Goal: Communication & Community: Answer question/provide support

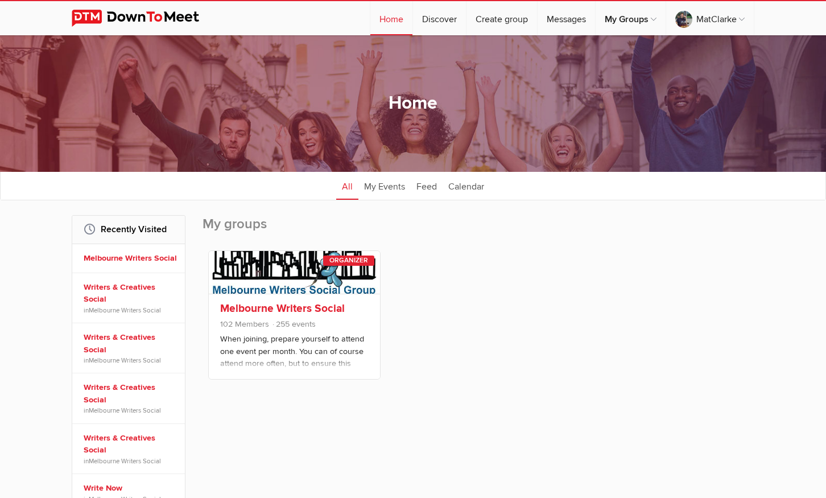
click at [324, 305] on link "Melbourne Writers Social" at bounding box center [282, 308] width 125 height 14
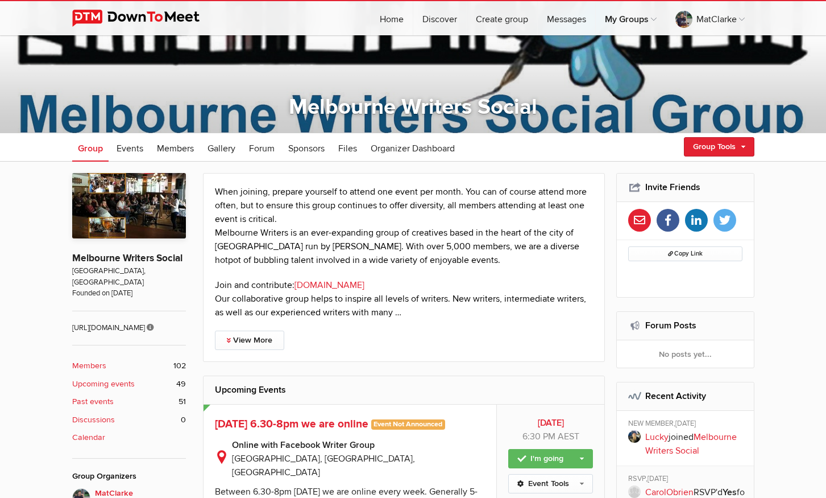
scroll to position [171, 0]
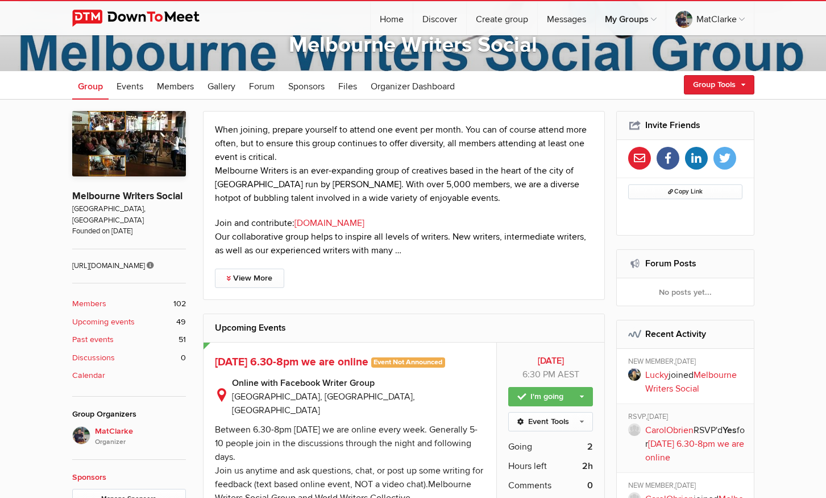
click at [86, 301] on b "Members" at bounding box center [89, 303] width 34 height 13
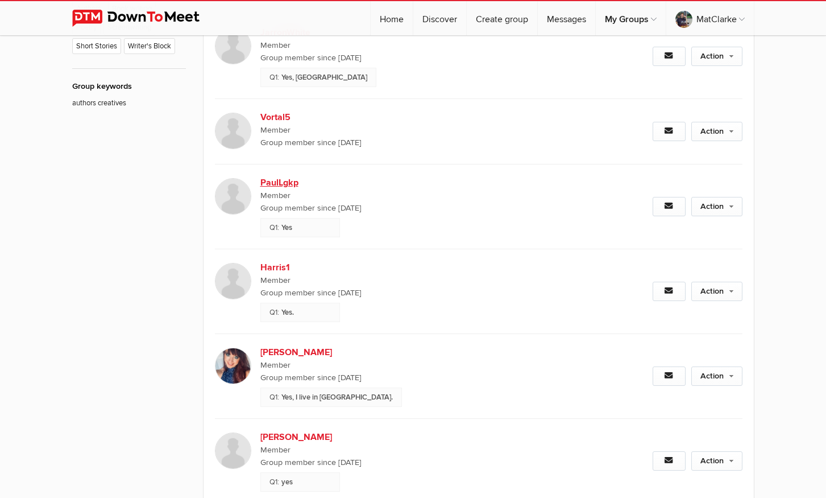
scroll to position [754, 0]
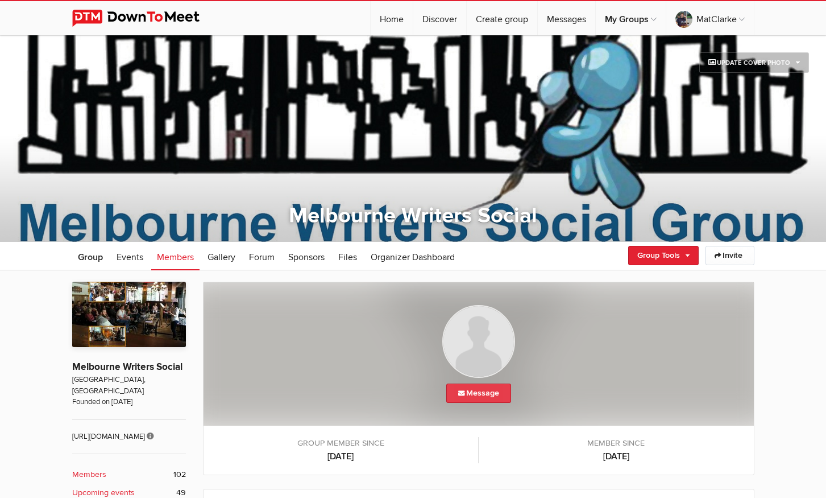
click at [487, 393] on link "Message" at bounding box center [478, 392] width 65 height 19
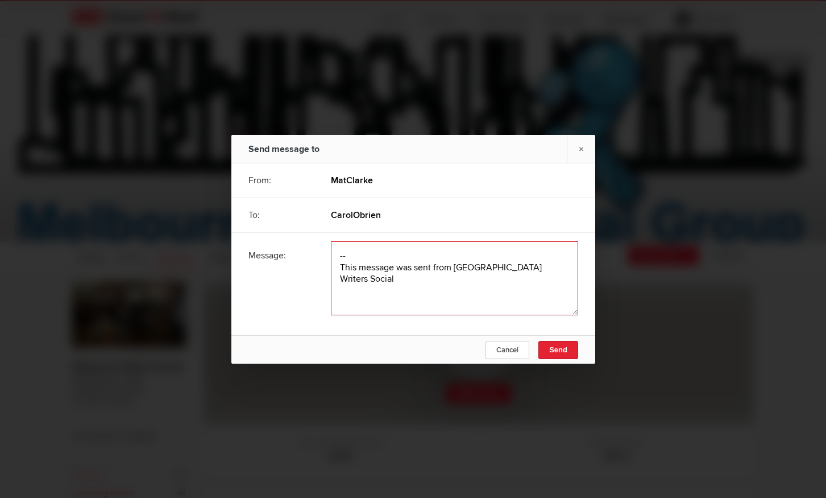
click at [371, 250] on textarea at bounding box center [454, 278] width 247 height 74
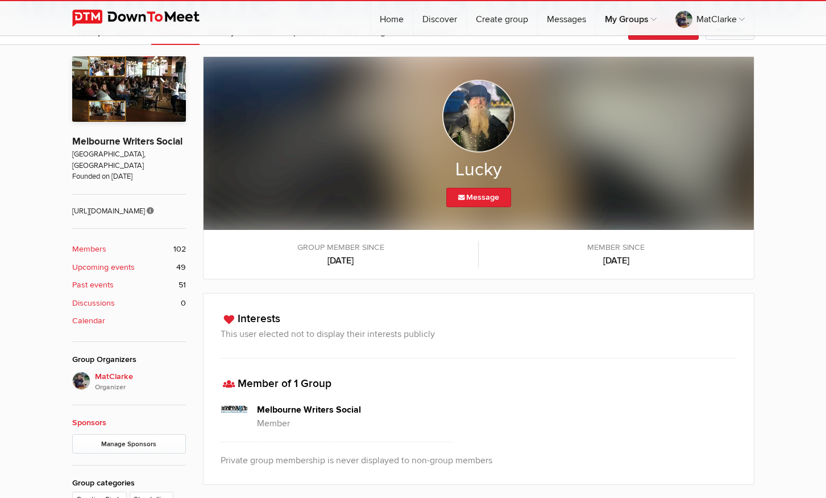
scroll to position [227, 0]
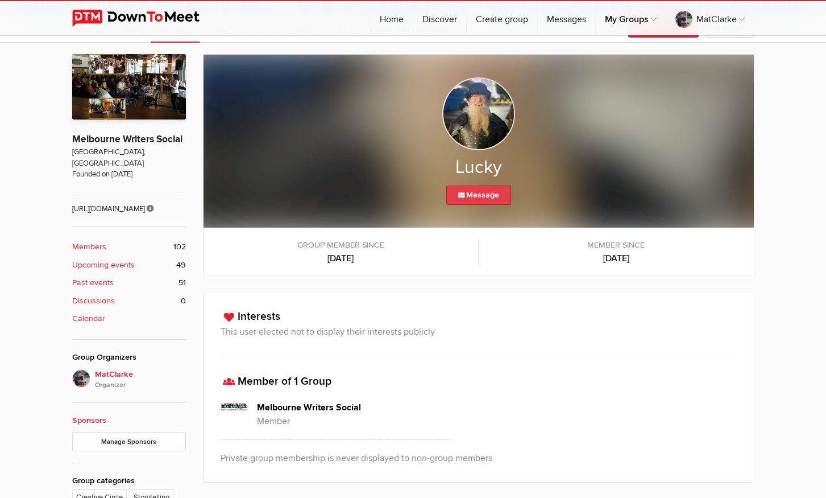
click at [484, 195] on link "Message" at bounding box center [478, 194] width 65 height 19
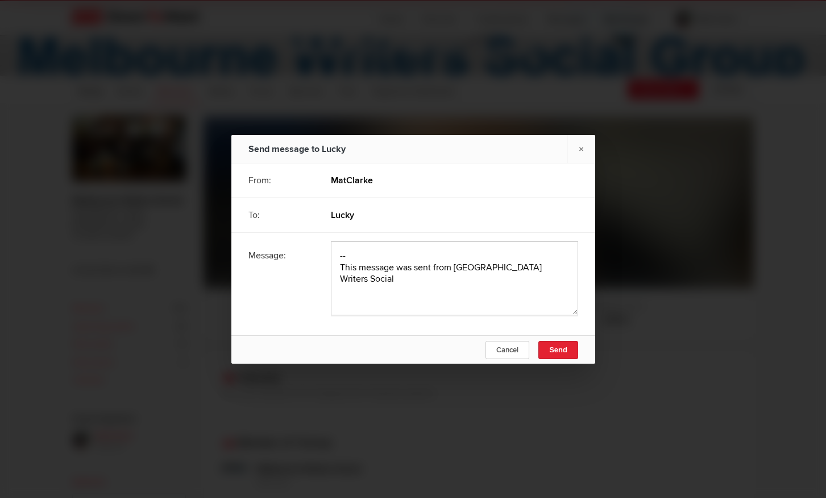
scroll to position [171, 0]
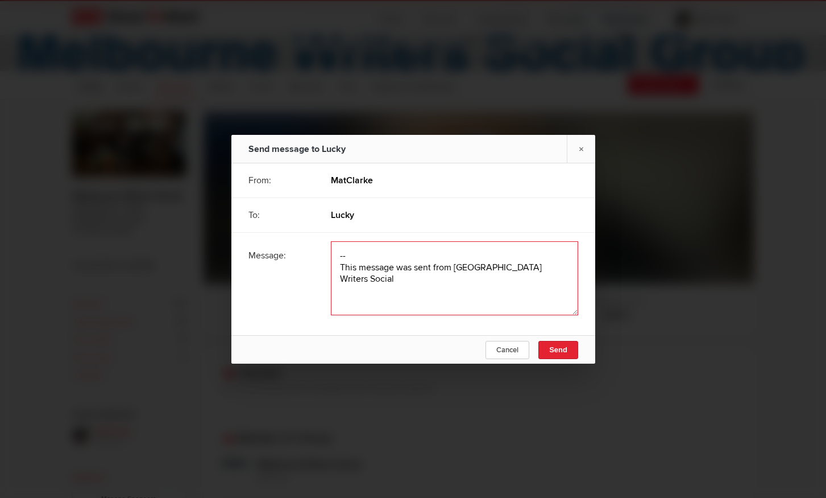
click at [349, 249] on textarea at bounding box center [454, 278] width 247 height 74
paste textarea "Hi and welcome to Melbourne Writers. We invite you to attend our events even if…"
type textarea "Hi and welcome to Melbourne Writers. We invite you to attend our events even if…"
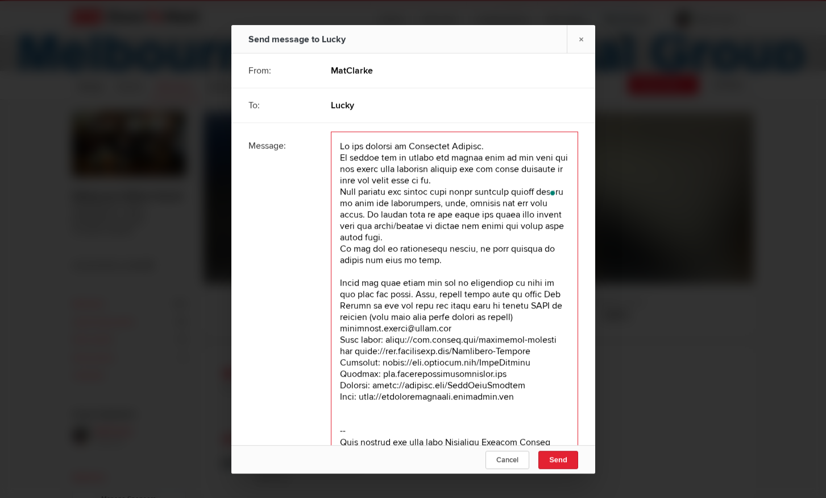
scroll to position [0, 0]
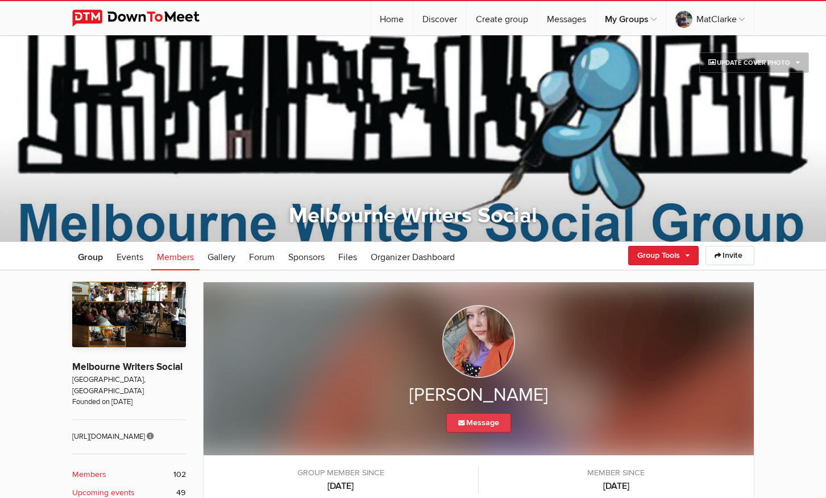
click at [486, 424] on link "Message" at bounding box center [478, 422] width 65 height 19
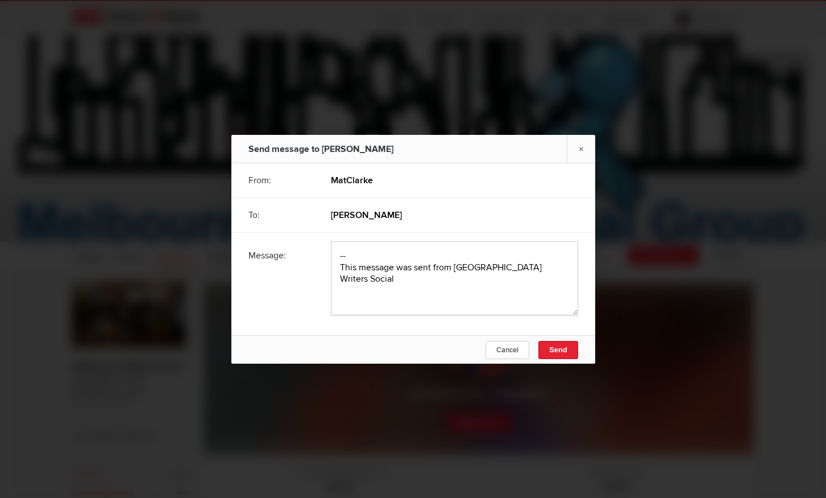
click at [501, 355] on link "Cancel" at bounding box center [508, 350] width 44 height 18
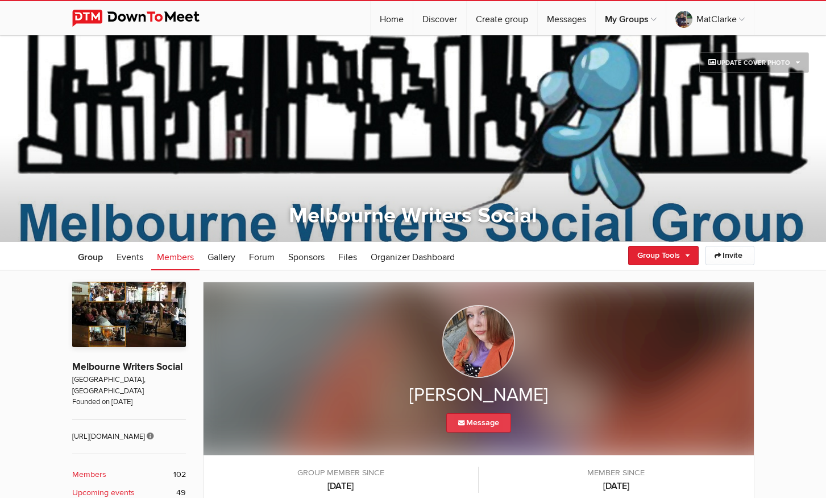
click at [489, 421] on link "Message" at bounding box center [478, 422] width 65 height 19
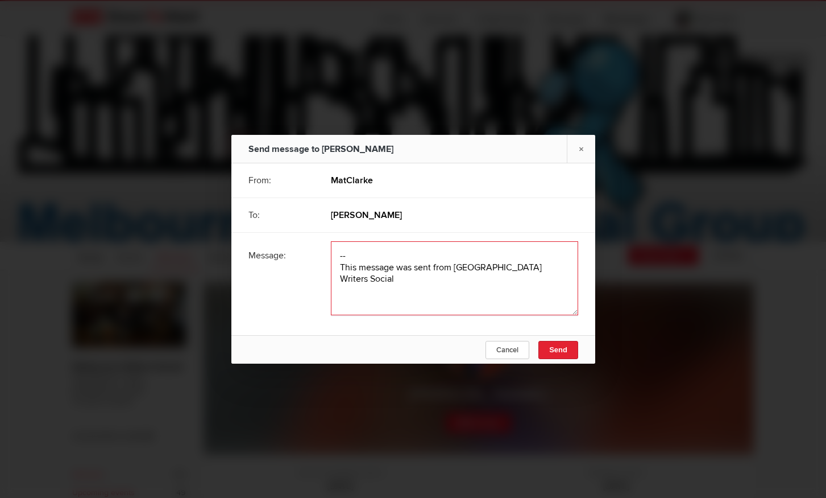
click at [378, 249] on textarea at bounding box center [454, 278] width 247 height 74
paste textarea "Hi and welcome to Melbourne Writers. We invite you to attend our events even if…"
type textarea "Hi and welcome to Melbourne Writers. We invite you to attend our events even if…"
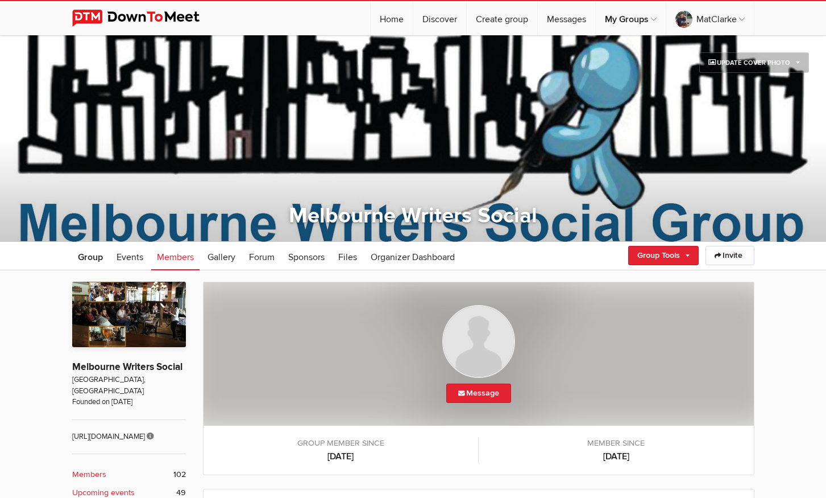
scroll to position [242, 0]
click at [490, 395] on link "Message" at bounding box center [478, 392] width 65 height 19
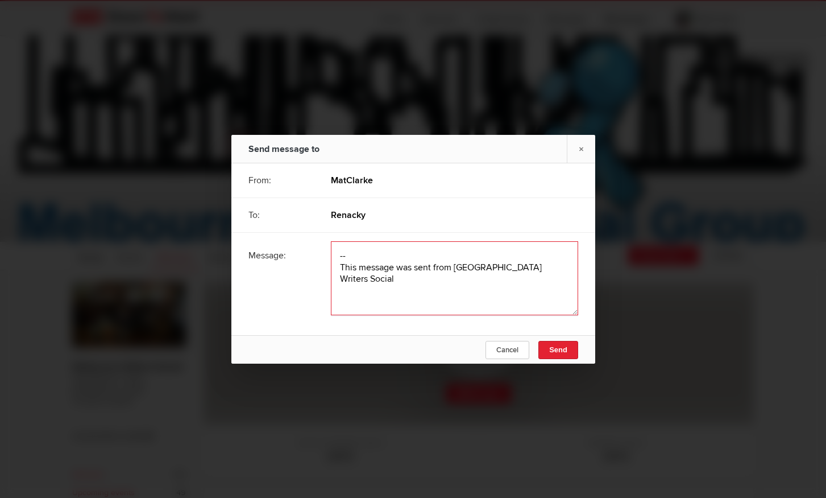
click at [383, 251] on textarea at bounding box center [454, 278] width 247 height 74
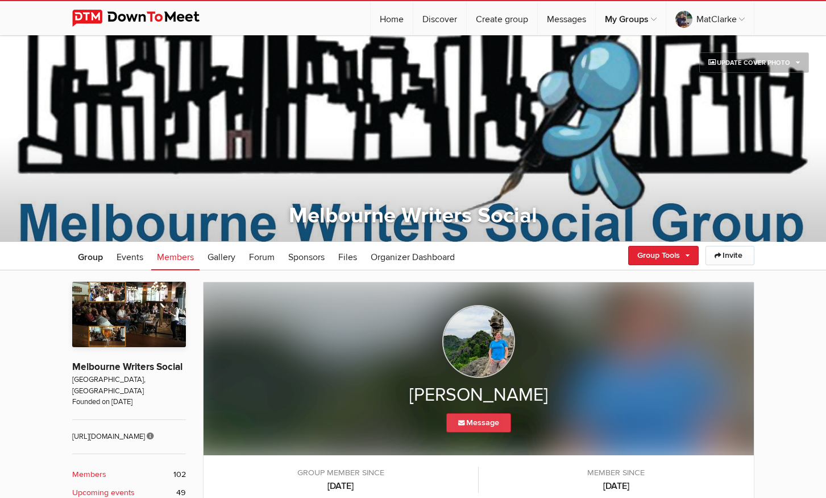
click at [483, 425] on link "Message" at bounding box center [478, 422] width 65 height 19
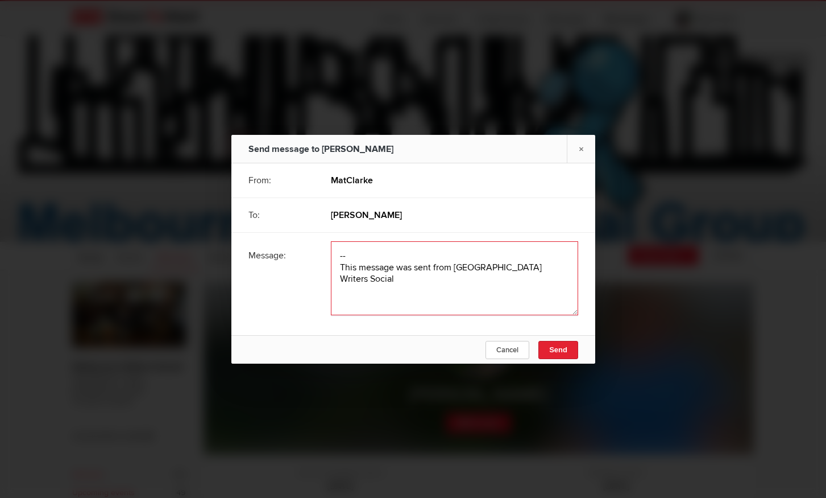
click at [355, 251] on textarea at bounding box center [454, 278] width 247 height 74
paste textarea "Hi and welcome to Melbourne Writers. We invite you to attend our events even if…"
type textarea "Hi and welcome to Melbourne Writers. We invite you to attend our events even if…"
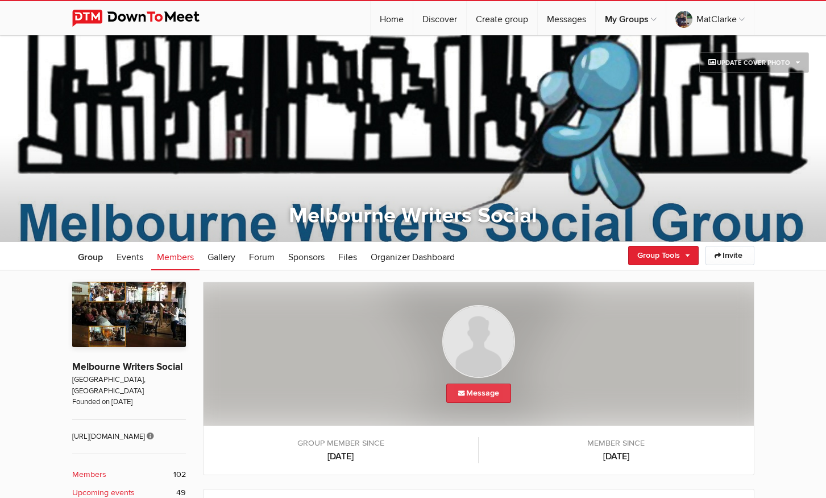
click at [476, 391] on link "Message" at bounding box center [478, 392] width 65 height 19
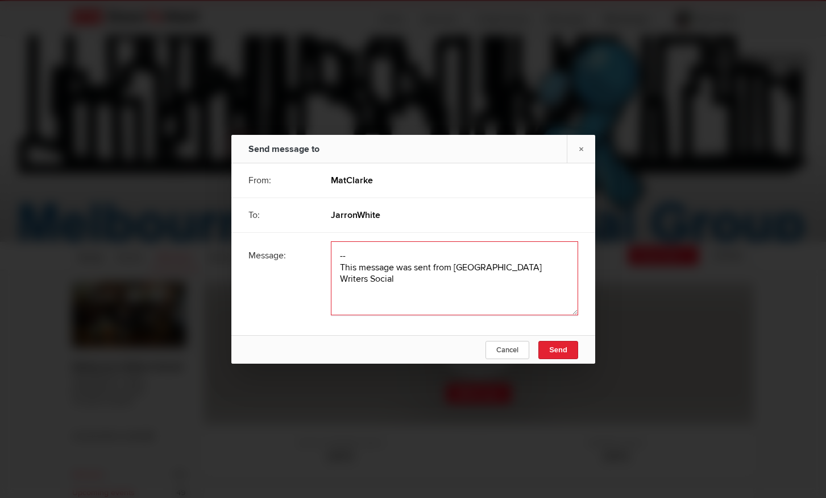
click at [355, 247] on textarea at bounding box center [454, 278] width 247 height 74
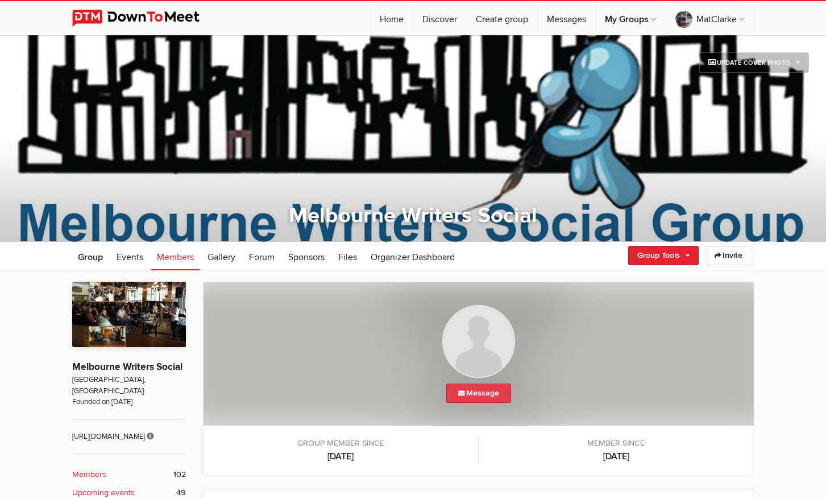
click at [483, 385] on link "Message" at bounding box center [478, 392] width 65 height 19
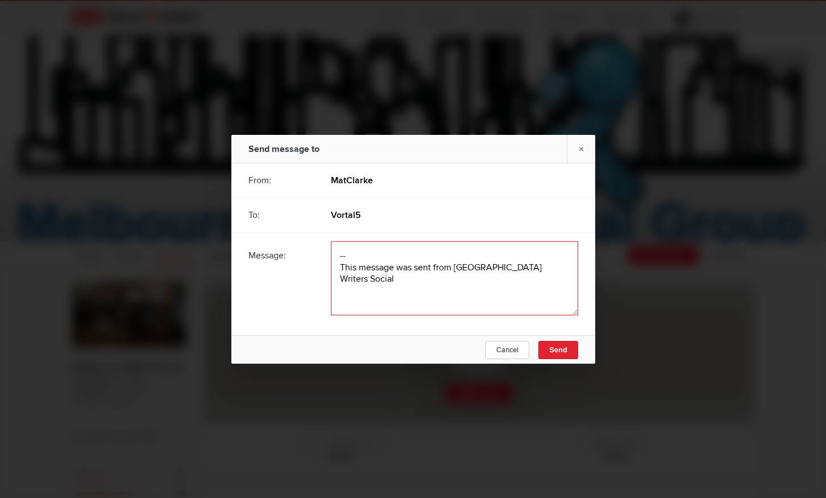
click at [347, 253] on textarea at bounding box center [454, 278] width 247 height 74
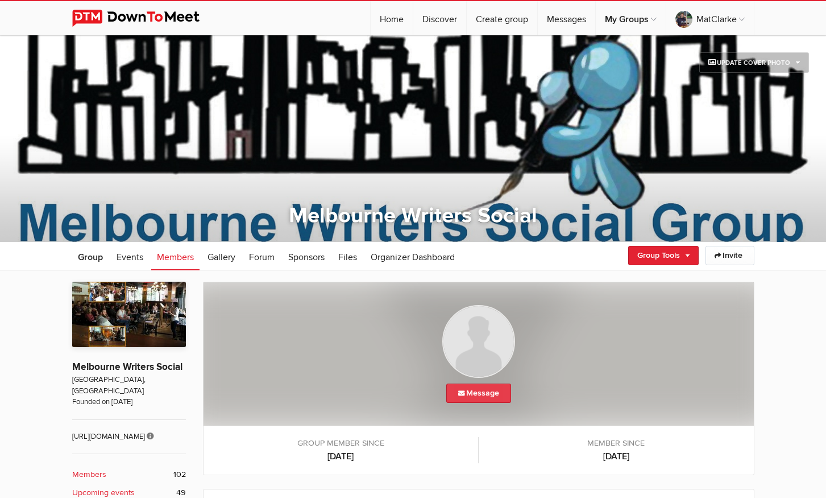
click at [499, 392] on link "Message" at bounding box center [478, 392] width 65 height 19
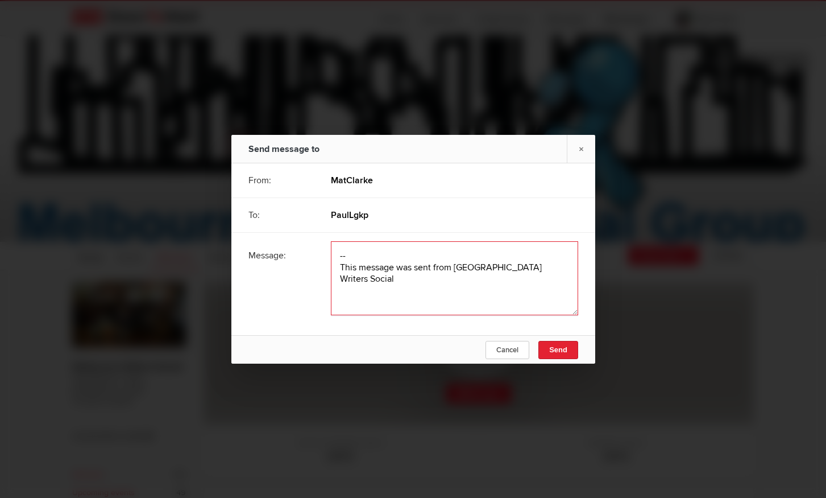
click at [345, 259] on textarea at bounding box center [454, 278] width 247 height 74
paste textarea "Hi and welcome to Melbourne Writers. We invite you to attend our events even if…"
type textarea "Hi and welcome to Melbourne Writers. We invite you to attend our events even if…"
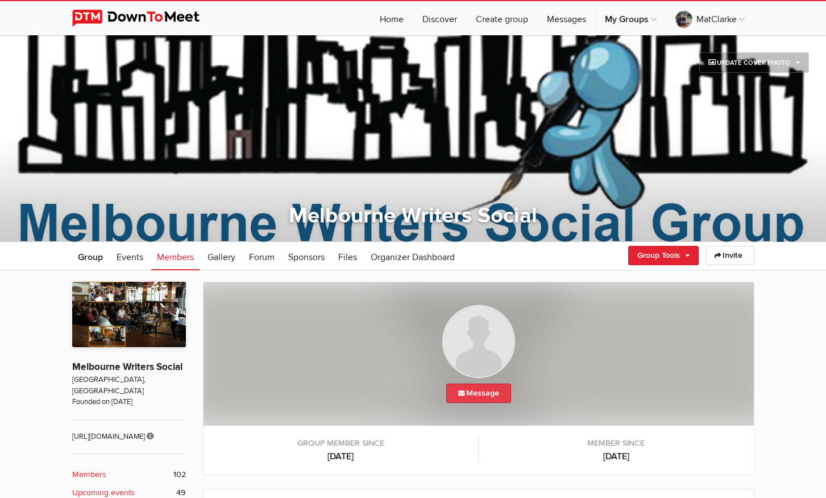
click at [499, 396] on link "Message" at bounding box center [478, 392] width 65 height 19
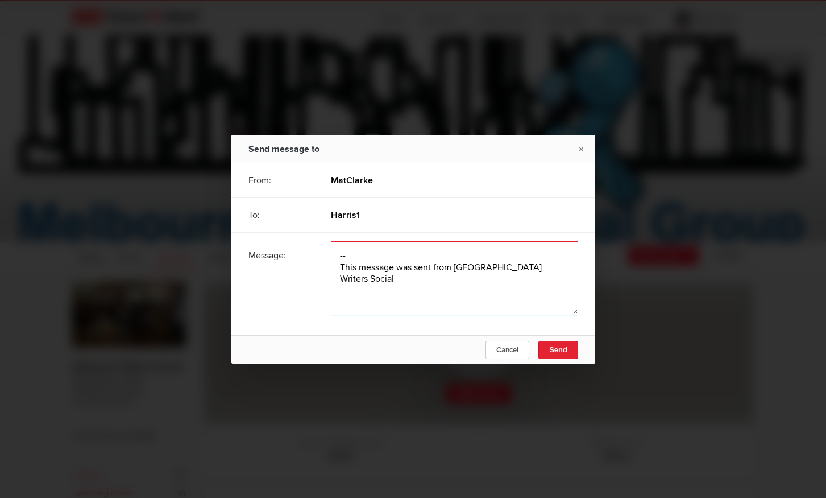
click at [347, 251] on textarea at bounding box center [454, 278] width 247 height 74
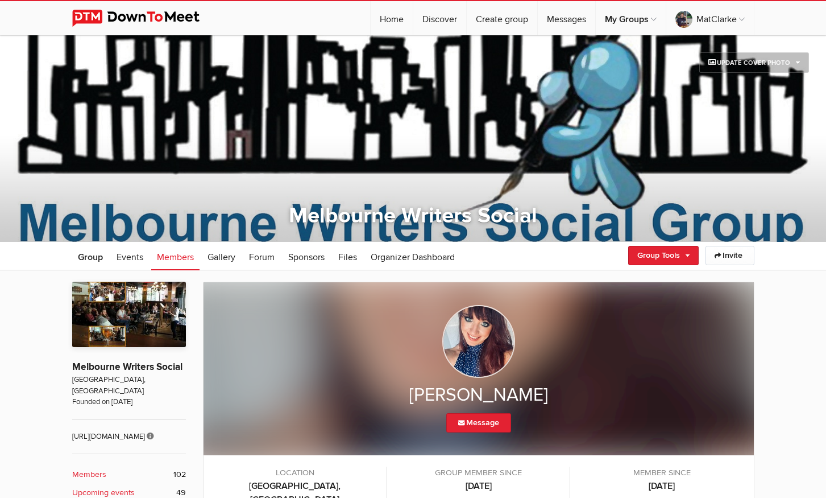
scroll to position [242, 0]
click at [486, 421] on link "Message" at bounding box center [478, 422] width 65 height 19
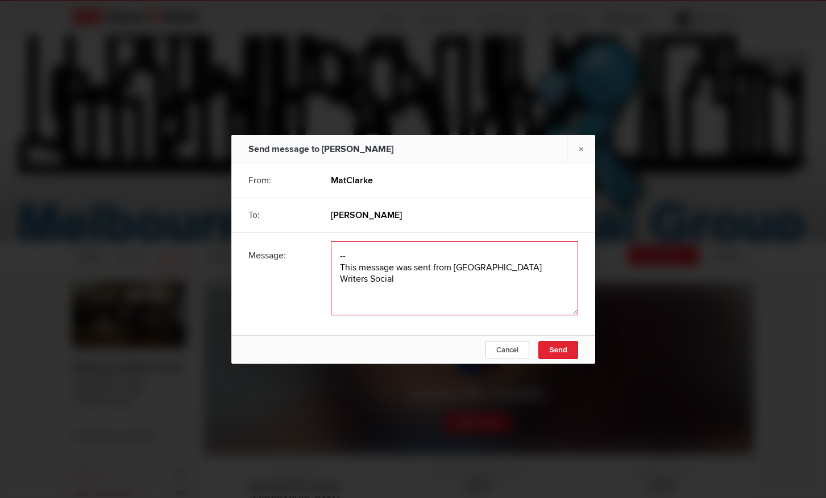
click at [353, 250] on textarea at bounding box center [454, 278] width 247 height 74
